Goal: Task Accomplishment & Management: Use online tool/utility

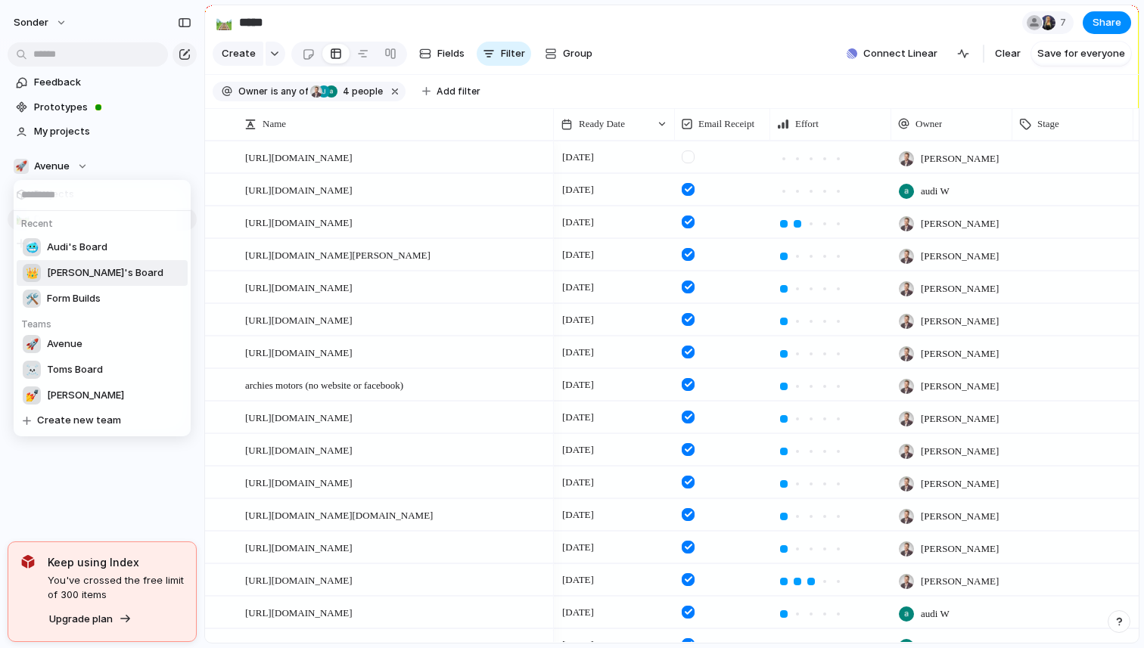
click at [77, 268] on span "[PERSON_NAME]'s Board" at bounding box center [105, 273] width 117 height 15
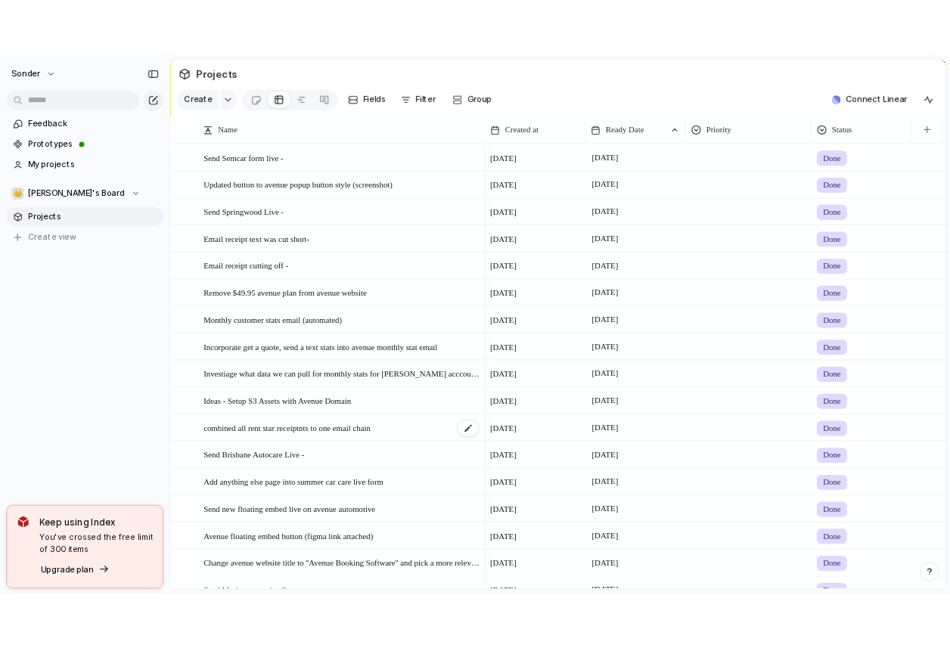
scroll to position [636, 0]
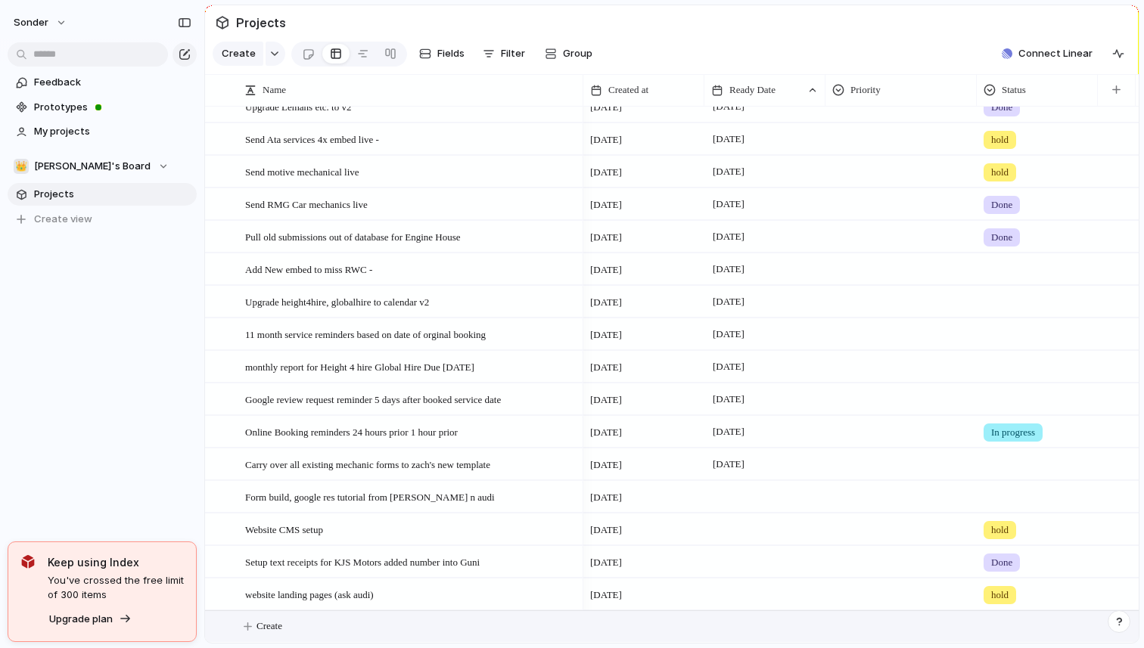
click at [331, 617] on button "Create" at bounding box center [691, 626] width 942 height 31
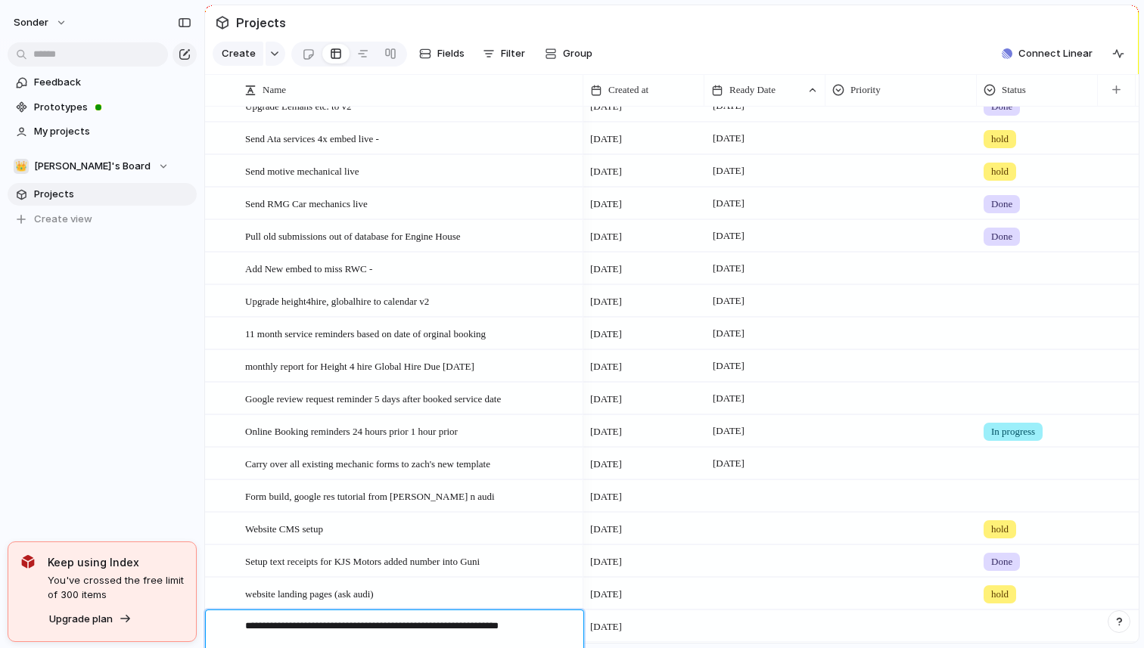
type textarea "**********"
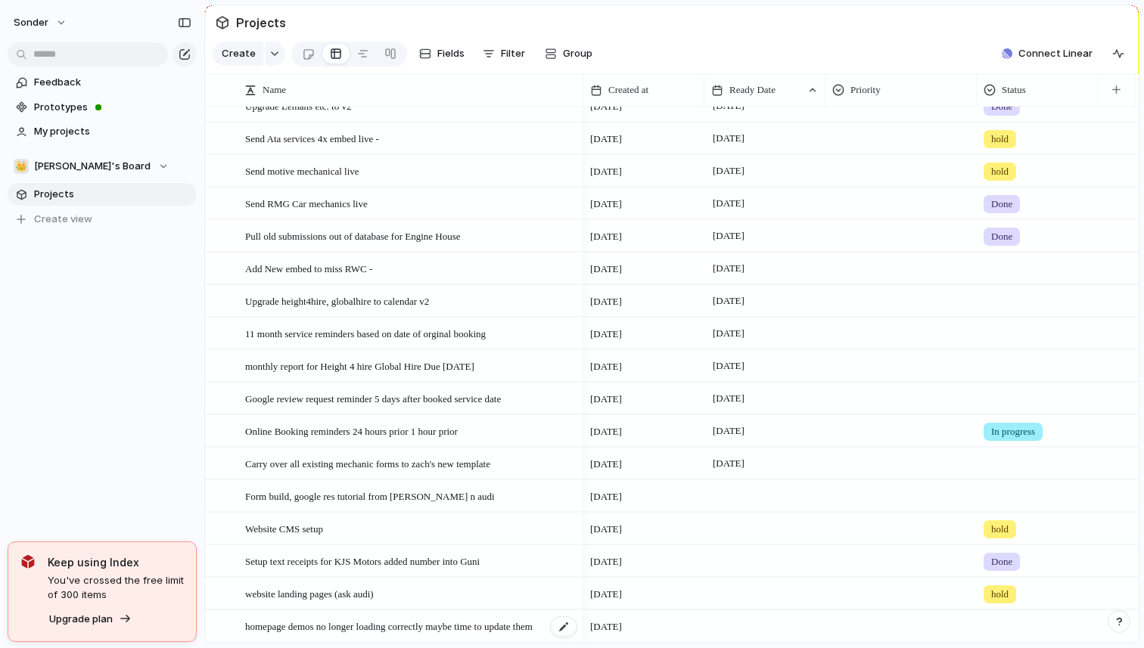
click at [356, 628] on span "homepage demos no longer loading correctly maybe time to update them" at bounding box center [388, 625] width 287 height 17
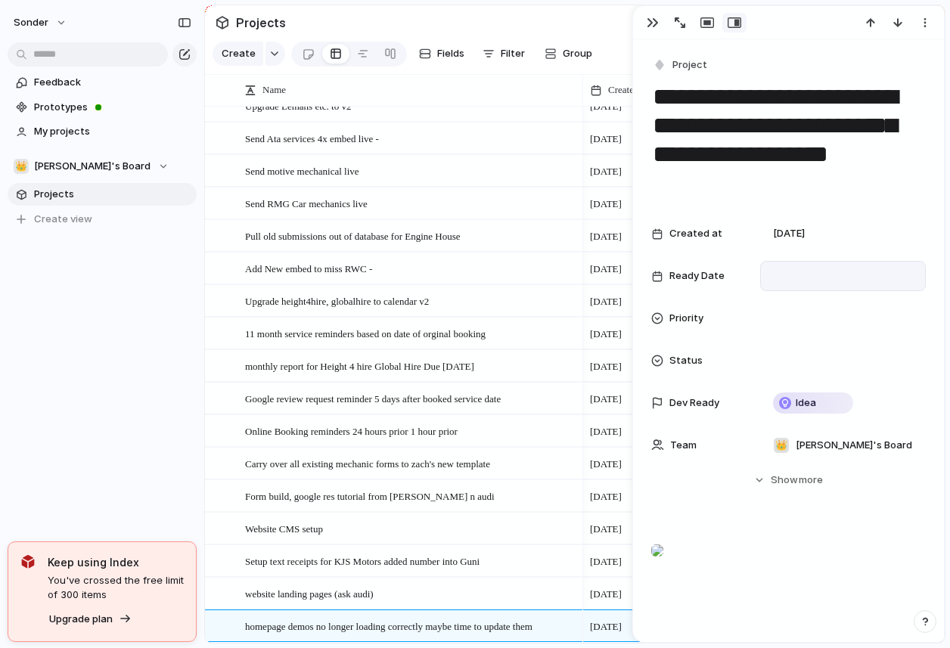
click at [812, 272] on div at bounding box center [843, 276] width 152 height 17
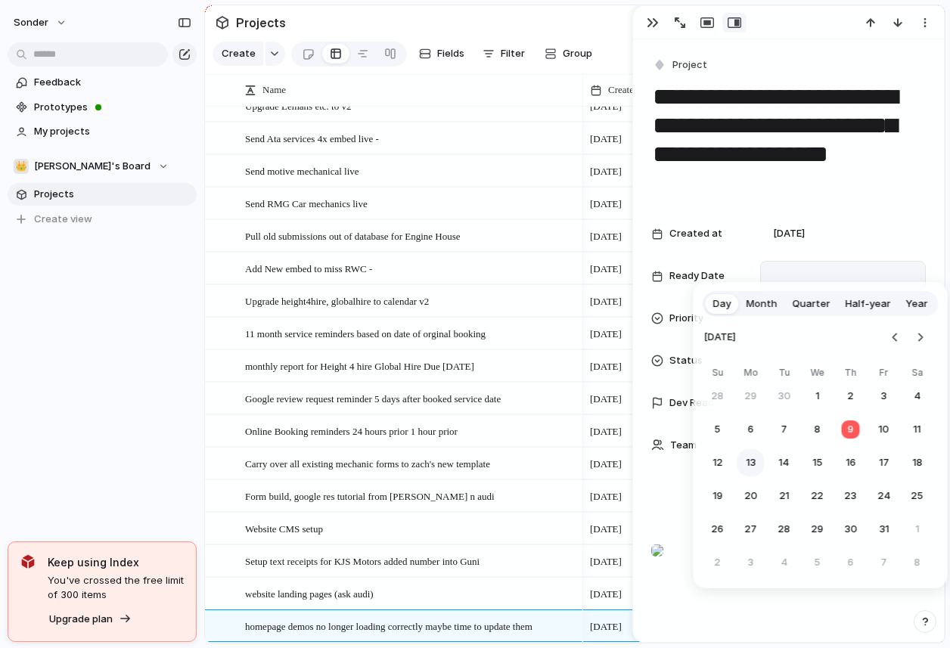
click at [752, 455] on button "13" at bounding box center [751, 462] width 27 height 27
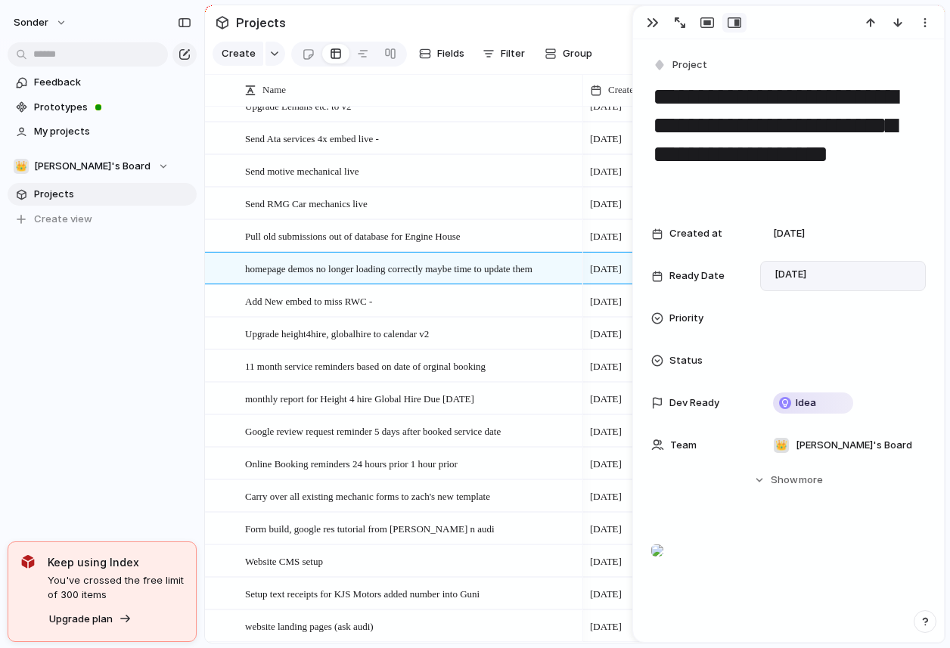
click at [658, 37] on div at bounding box center [788, 22] width 311 height 33
click at [652, 28] on div "button" at bounding box center [653, 23] width 12 height 12
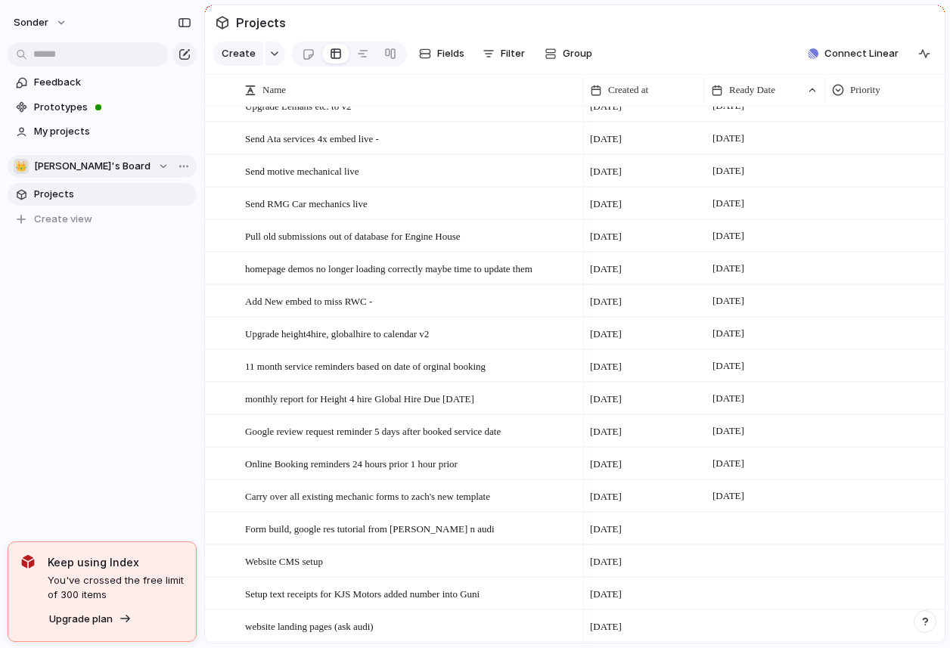
click at [94, 171] on span "[PERSON_NAME]'s Board" at bounding box center [92, 166] width 117 height 15
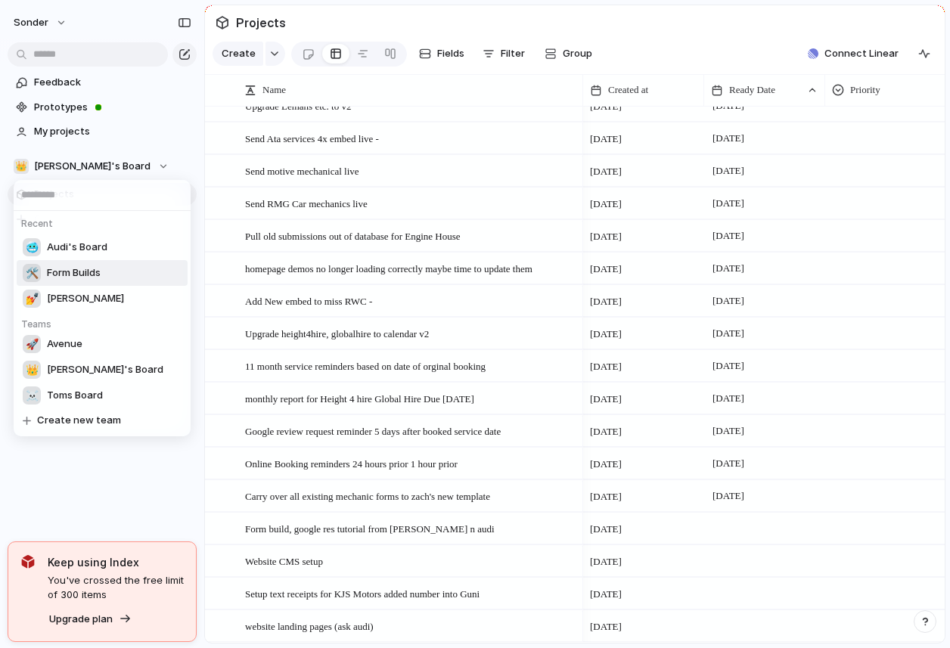
click at [95, 241] on span "Audi's Board" at bounding box center [77, 247] width 61 height 15
